Goal: Task Accomplishment & Management: Use online tool/utility

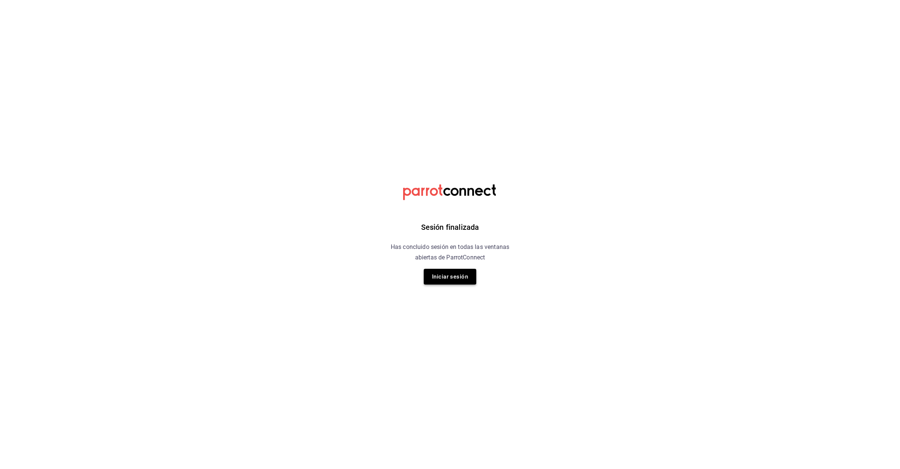
click at [453, 275] on button "Iniciar sesión" at bounding box center [450, 277] width 53 height 16
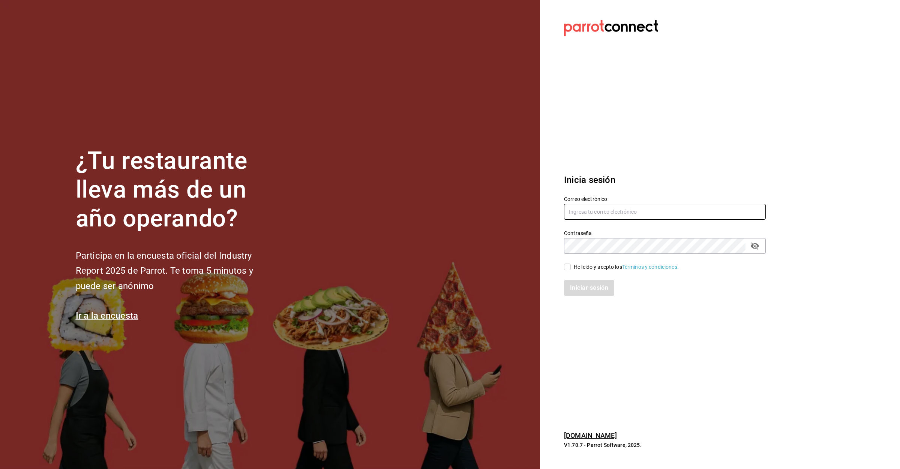
click at [612, 214] on input "text" at bounding box center [665, 212] width 202 height 16
type input "[EMAIL_ADDRESS][DOMAIN_NAME]"
click at [570, 268] on input "He leído y acepto los Términos y condiciones." at bounding box center [567, 267] width 7 height 7
checkbox input "true"
click at [590, 288] on button "Iniciar sesión" at bounding box center [589, 288] width 51 height 16
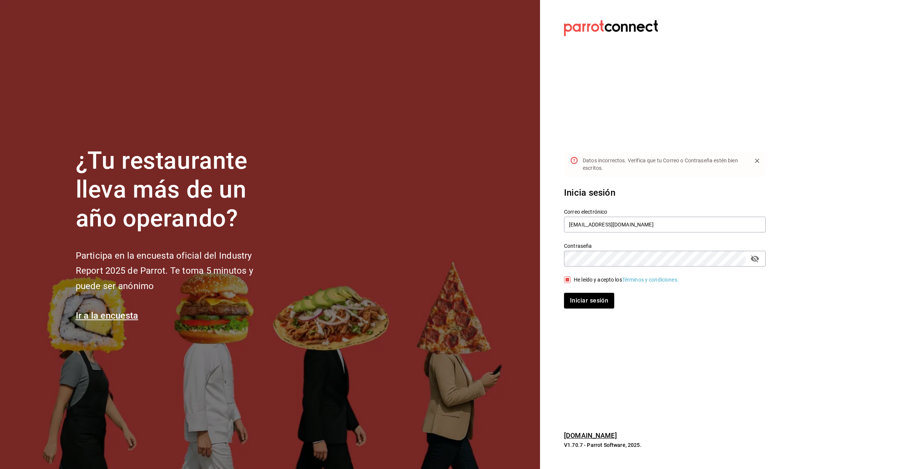
click at [759, 260] on icon "passwordField" at bounding box center [755, 258] width 9 height 9
drag, startPoint x: 673, startPoint y: 223, endPoint x: 672, endPoint y: 242, distance: 19.2
click at [672, 231] on input "[EMAIL_ADDRESS][DOMAIN_NAME]" at bounding box center [665, 225] width 202 height 16
type input "[EMAIL_ADDRESS][DOMAIN_NAME]"
click at [590, 304] on button "Iniciar sesión" at bounding box center [589, 301] width 51 height 16
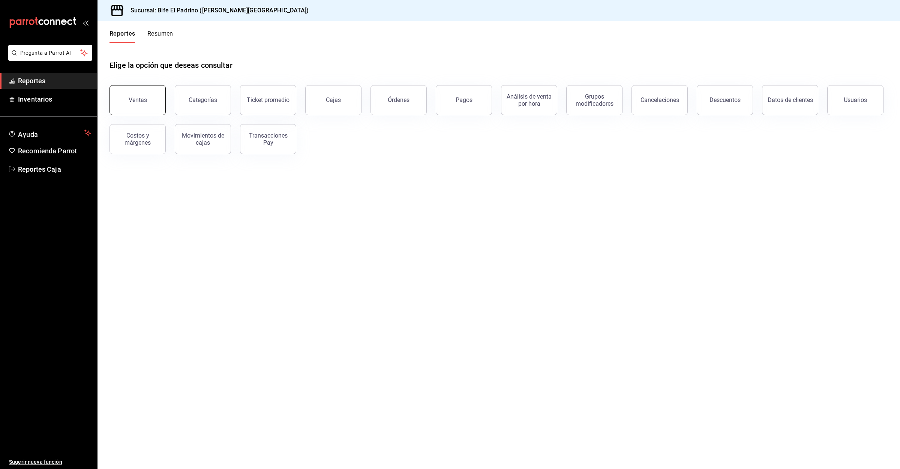
click at [142, 101] on div "Ventas" at bounding box center [138, 99] width 18 height 7
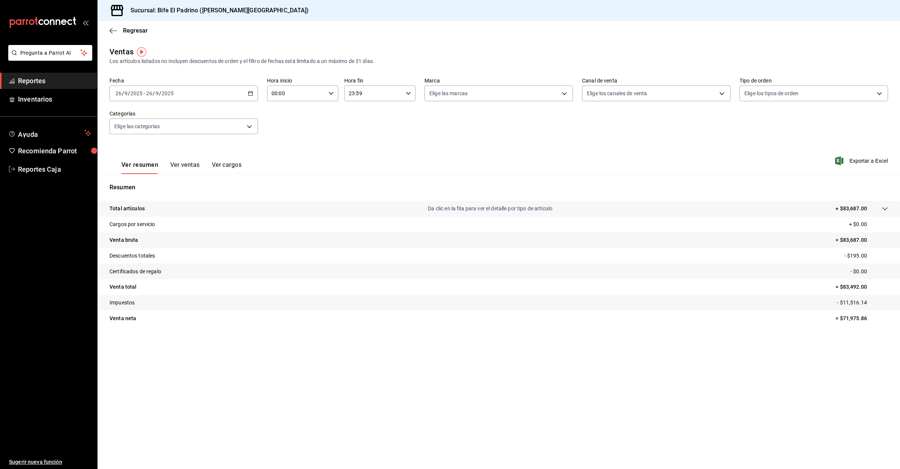
click at [25, 76] on span "Reportes" at bounding box center [54, 81] width 73 height 10
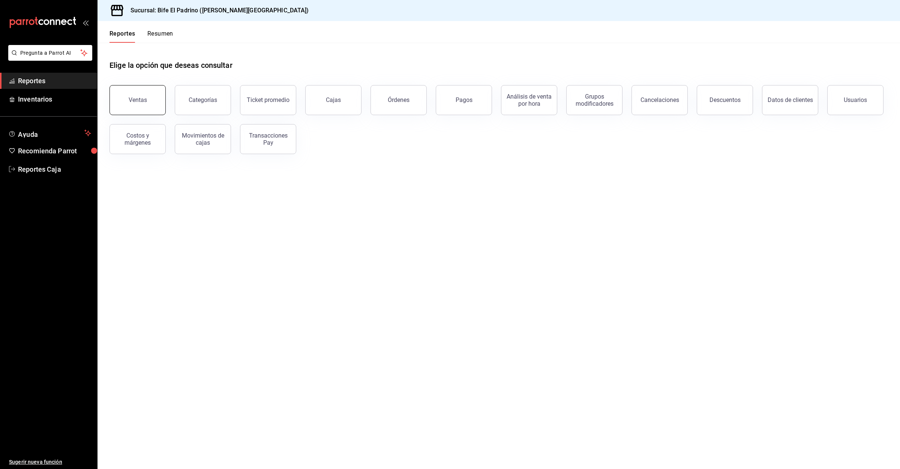
click at [122, 95] on button "Ventas" at bounding box center [138, 100] width 56 height 30
